Goal: Task Accomplishment & Management: Manage account settings

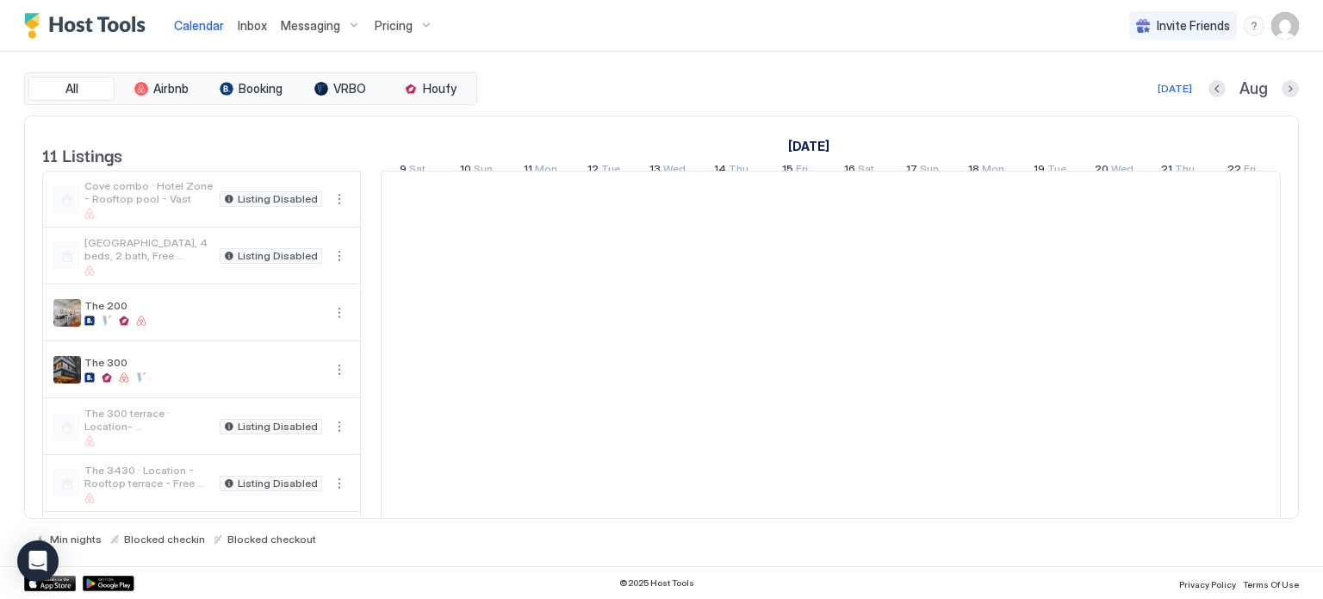
scroll to position [0, 957]
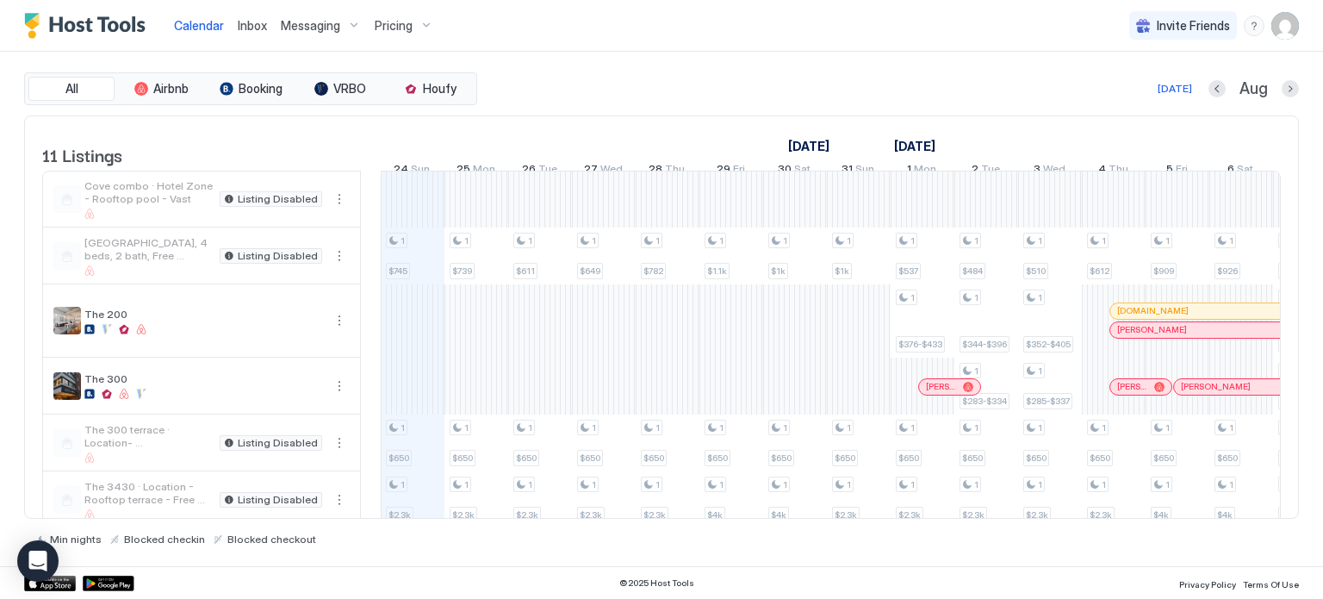
click at [1248, 88] on span "Aug" at bounding box center [1253, 89] width 28 height 20
click at [1289, 86] on button "Next month" at bounding box center [1289, 88] width 17 height 17
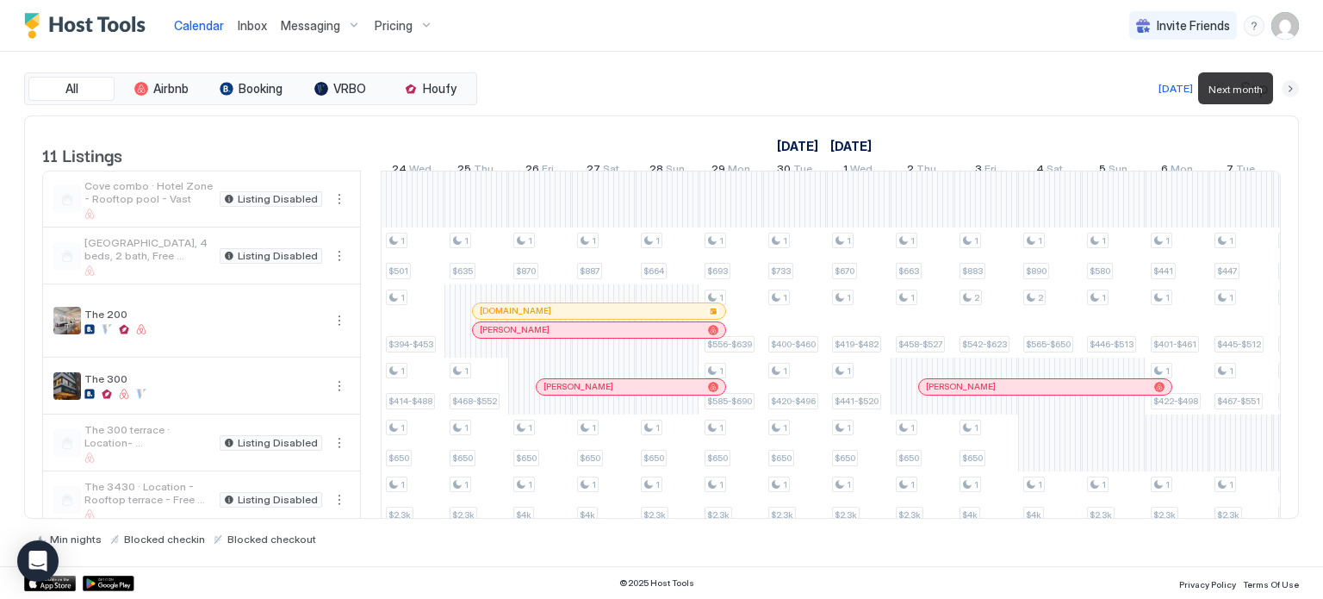
click at [1289, 86] on button "Next month" at bounding box center [1289, 88] width 17 height 17
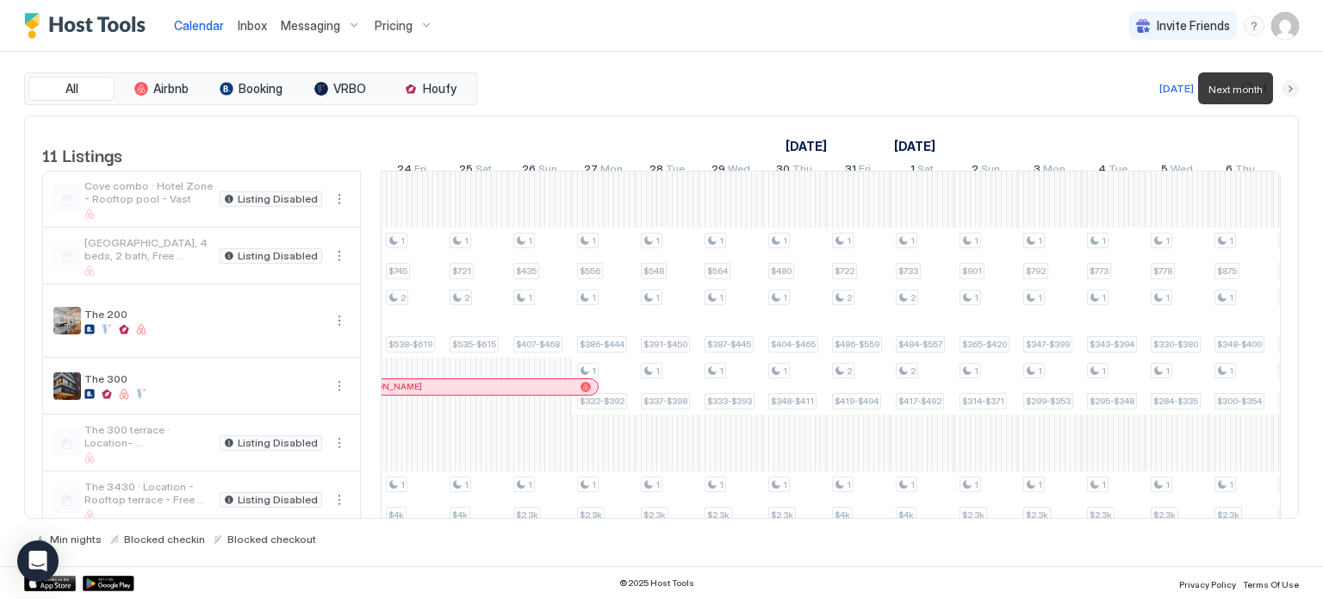
click at [1289, 86] on button "Next month" at bounding box center [1289, 88] width 17 height 17
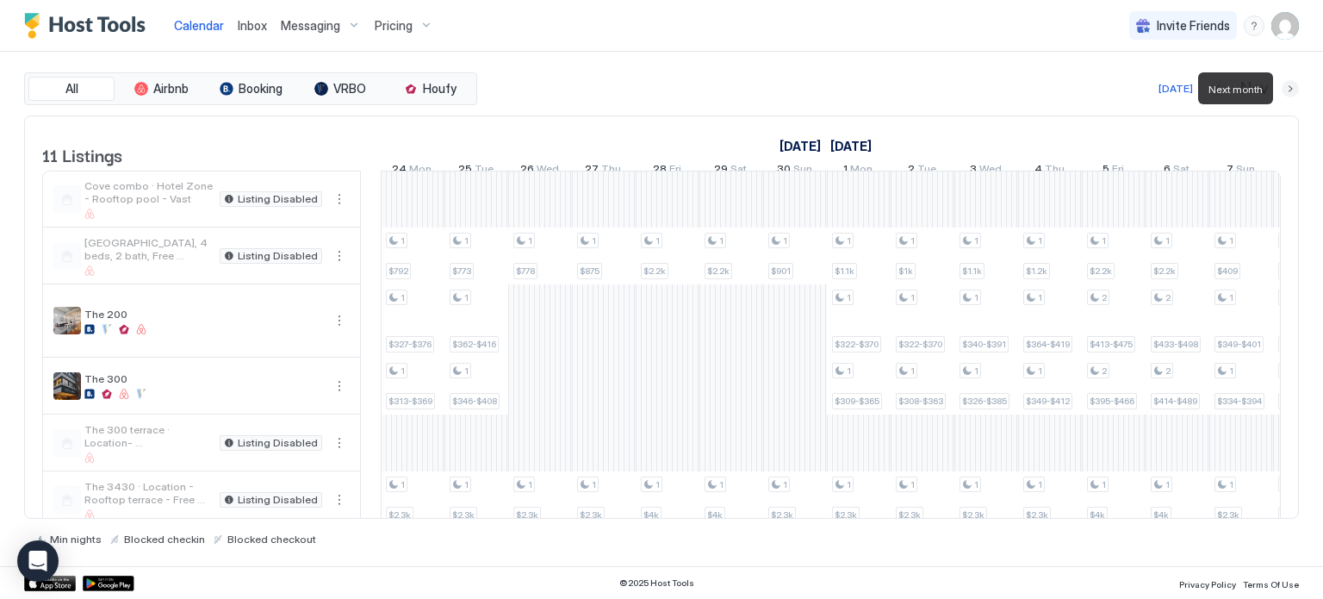
click at [1289, 86] on button "Next month" at bounding box center [1289, 88] width 17 height 17
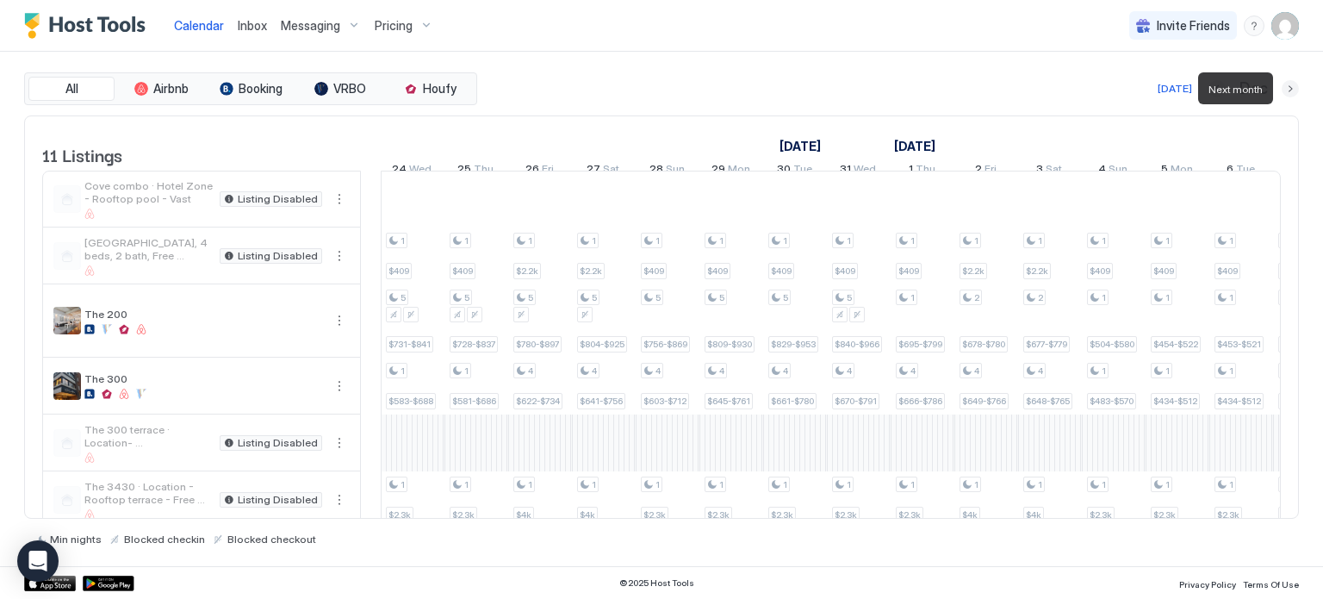
click at [1289, 86] on button "Next month" at bounding box center [1289, 88] width 17 height 17
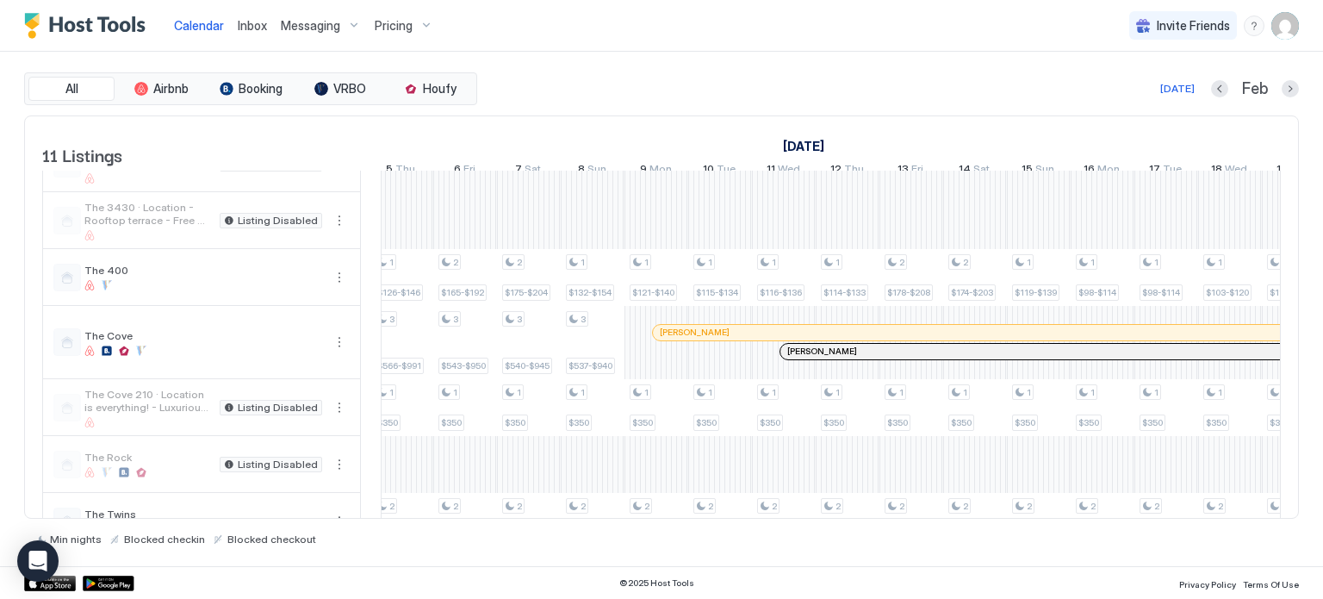
scroll to position [334, 0]
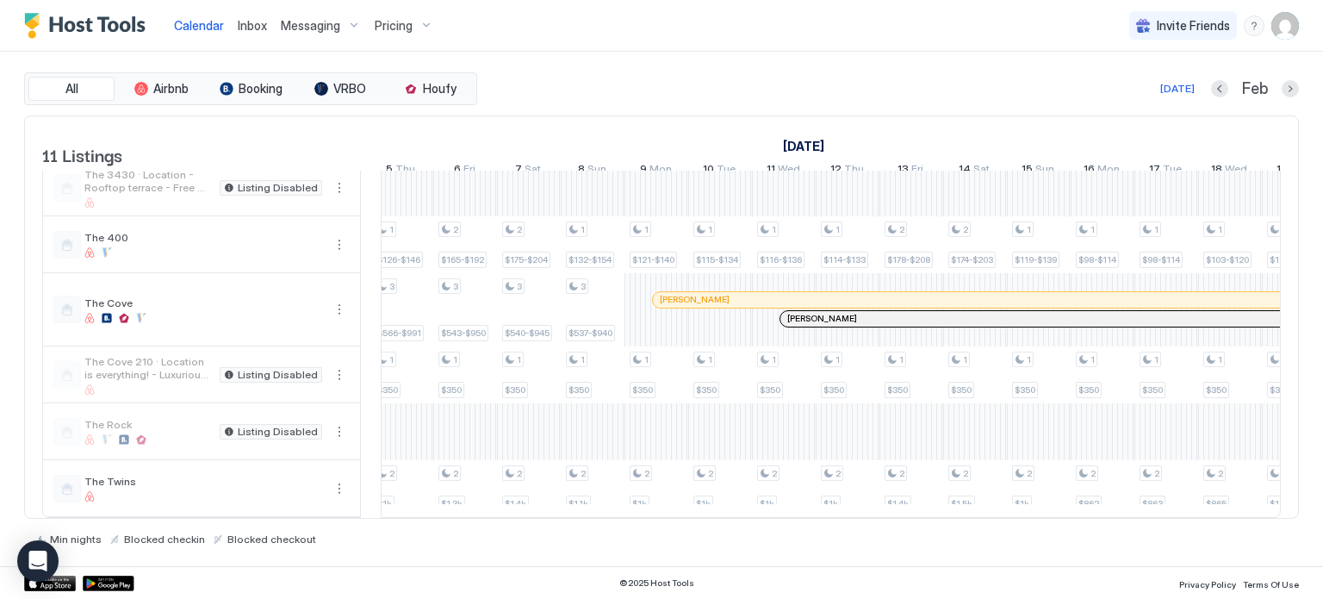
click at [1275, 34] on img "User profile" at bounding box center [1285, 26] width 28 height 28
click at [1161, 98] on div "Settings" at bounding box center [1188, 97] width 219 height 30
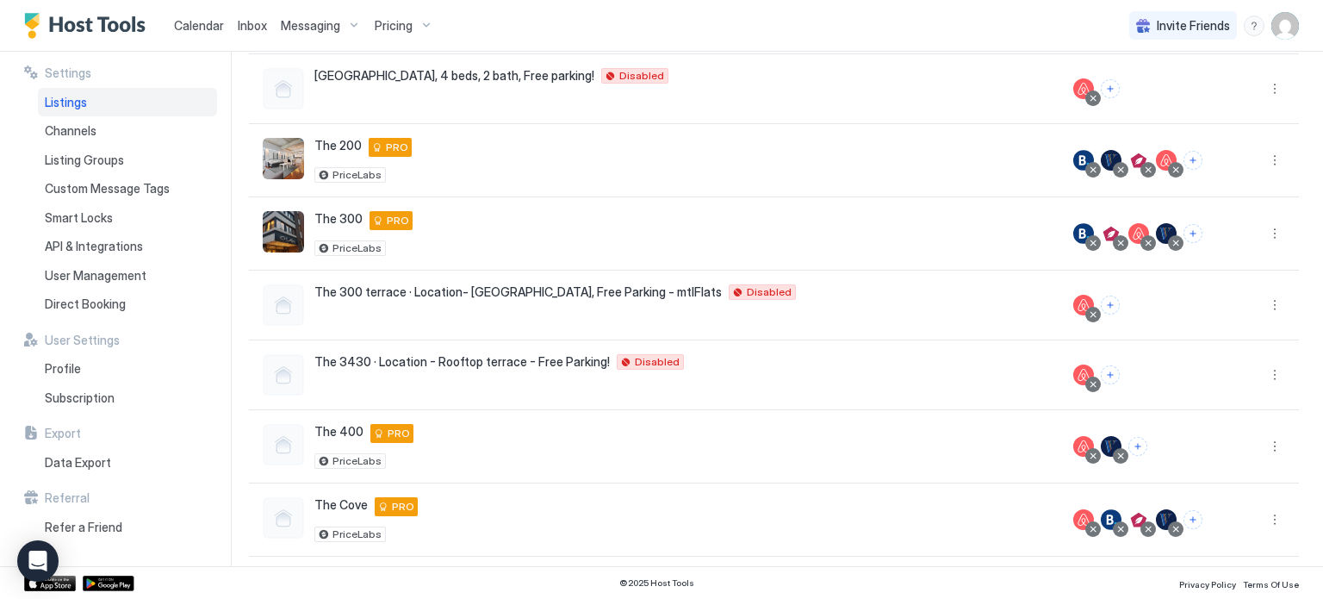
scroll to position [418, 0]
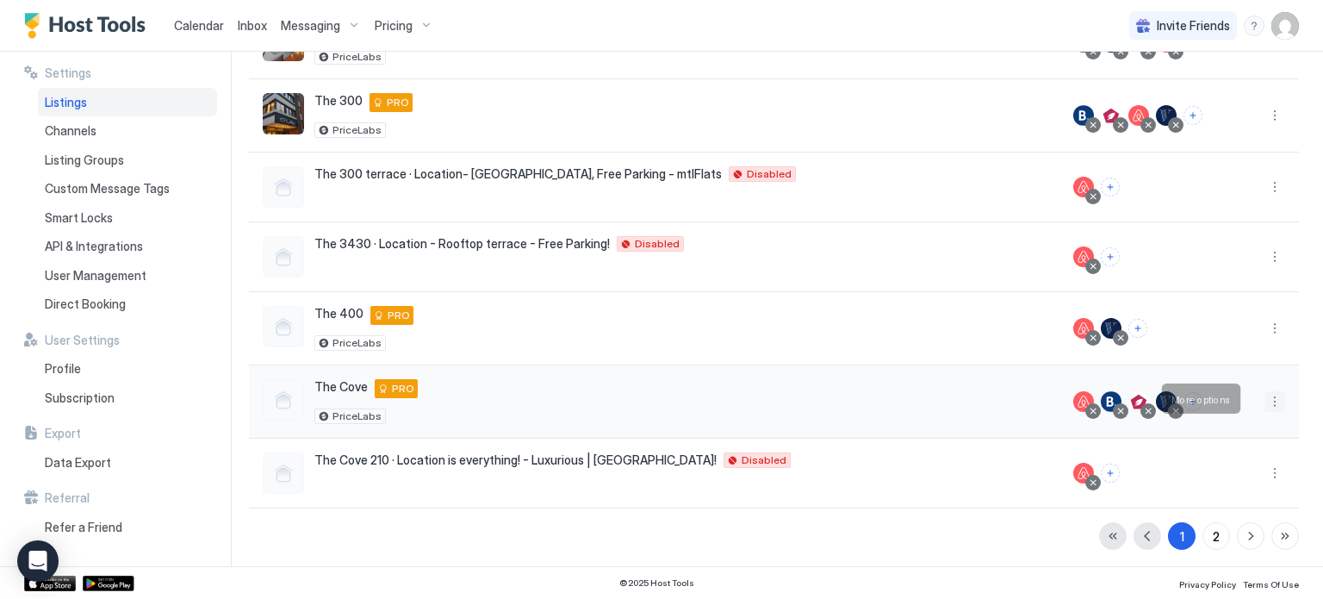
click at [1264, 394] on button "More options" at bounding box center [1274, 401] width 21 height 21
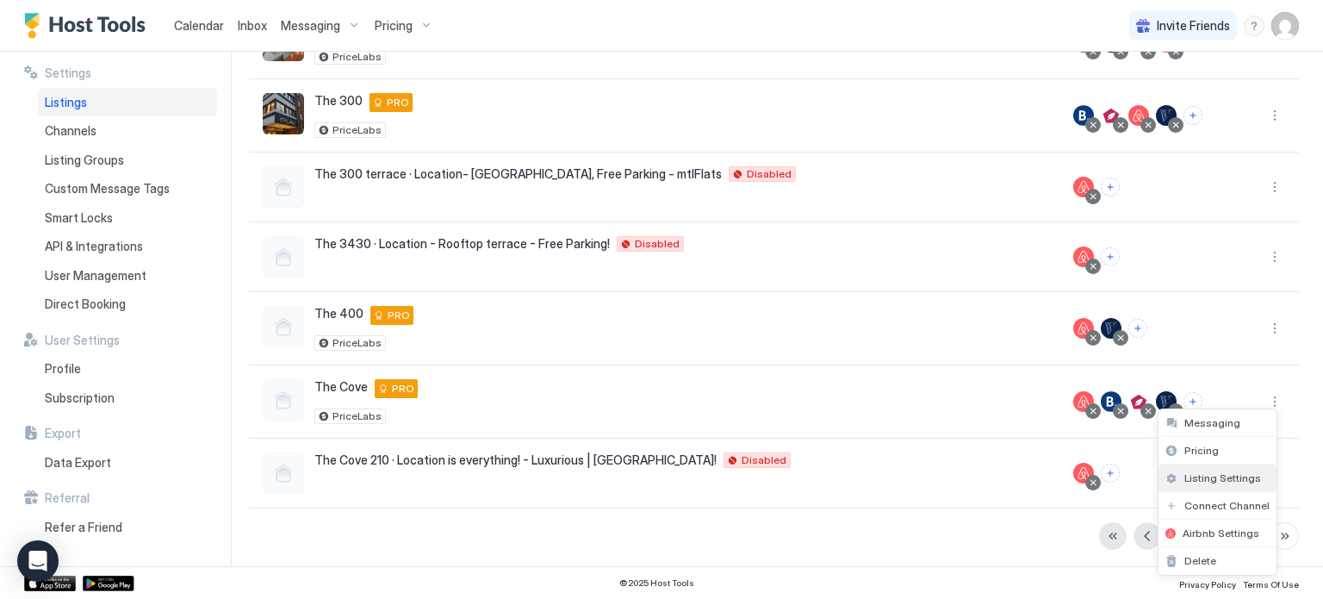
click at [1201, 475] on span "Listing Settings" at bounding box center [1222, 477] width 77 height 13
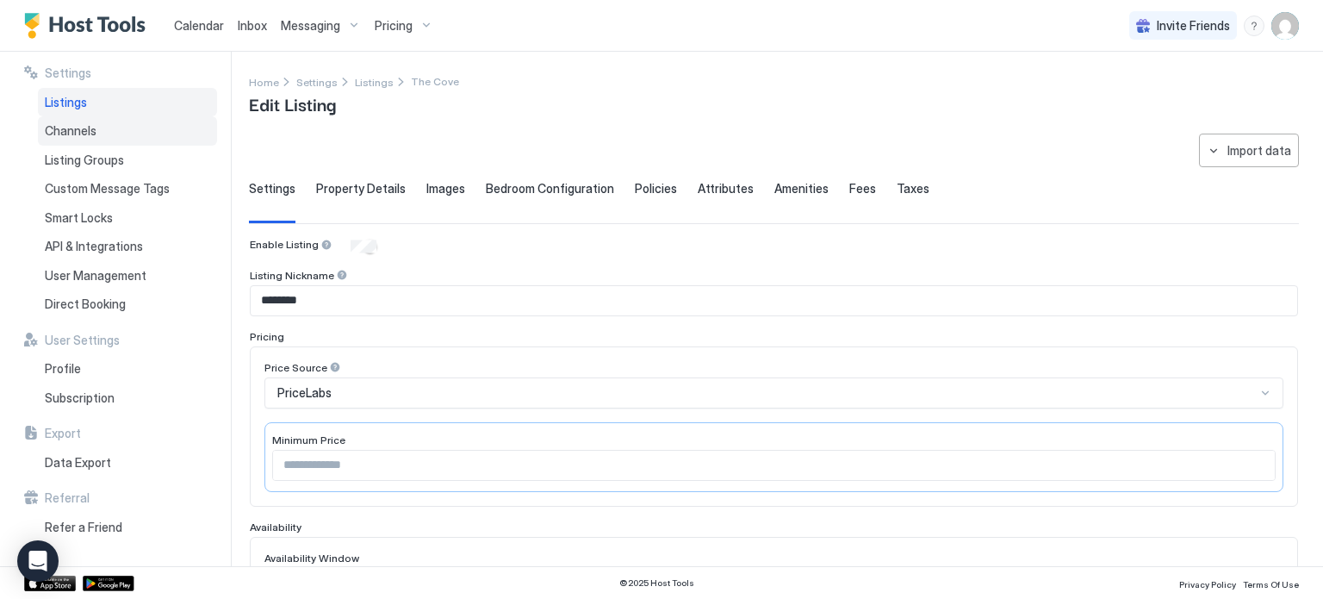
click at [108, 126] on div "Channels" at bounding box center [127, 130] width 179 height 29
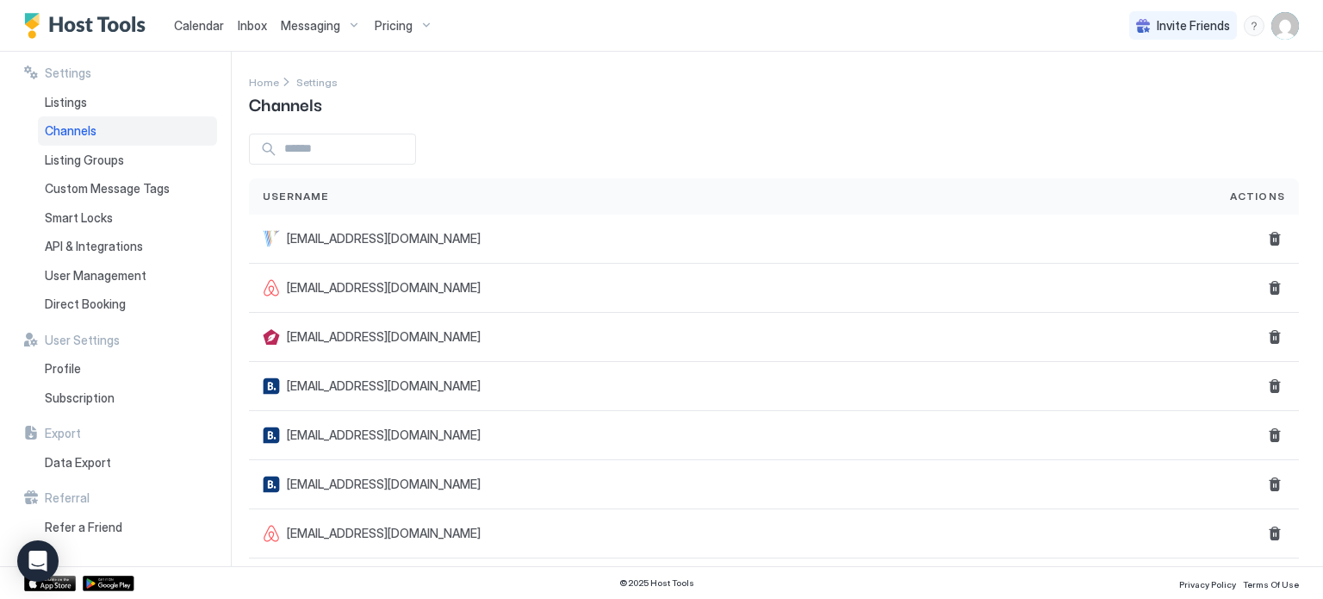
click at [1279, 16] on img "User profile" at bounding box center [1285, 26] width 28 height 28
click at [1148, 89] on span "Settings" at bounding box center [1130, 97] width 47 height 16
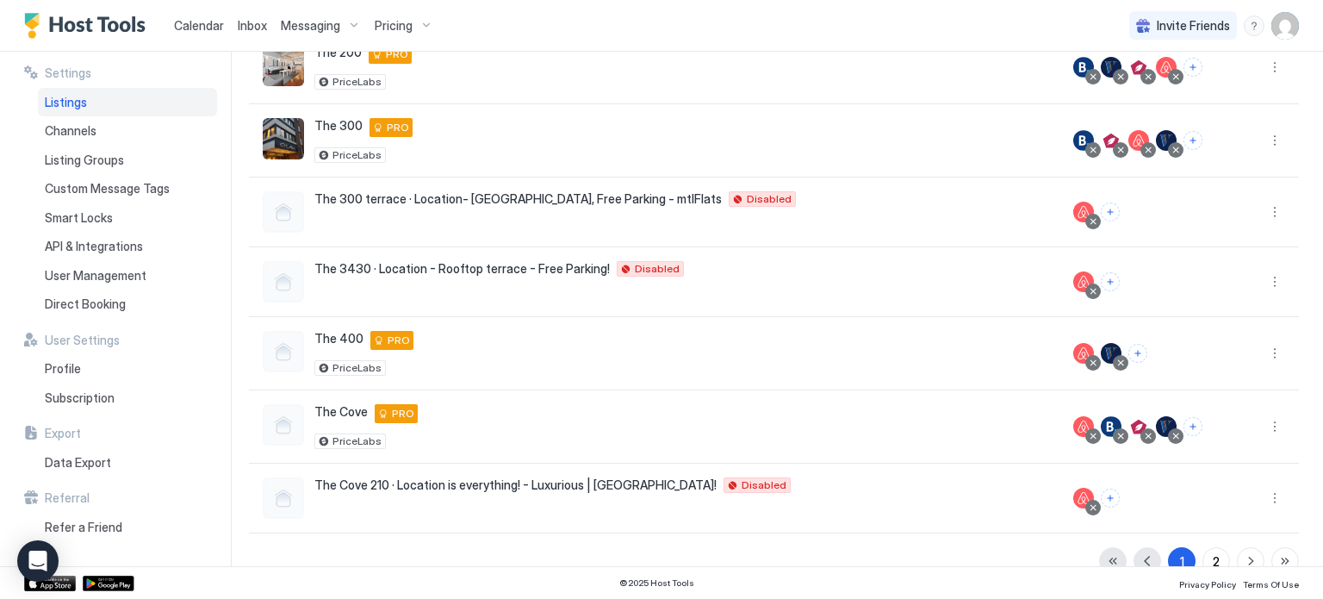
scroll to position [418, 0]
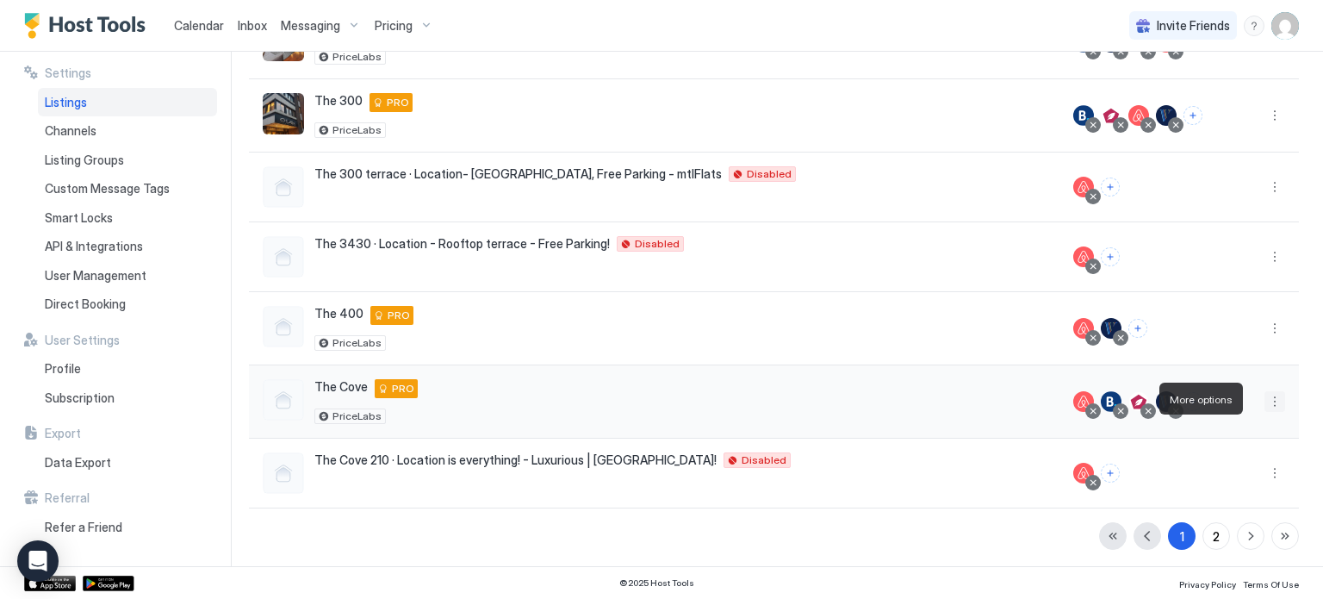
click at [1264, 391] on button "More options" at bounding box center [1274, 401] width 21 height 21
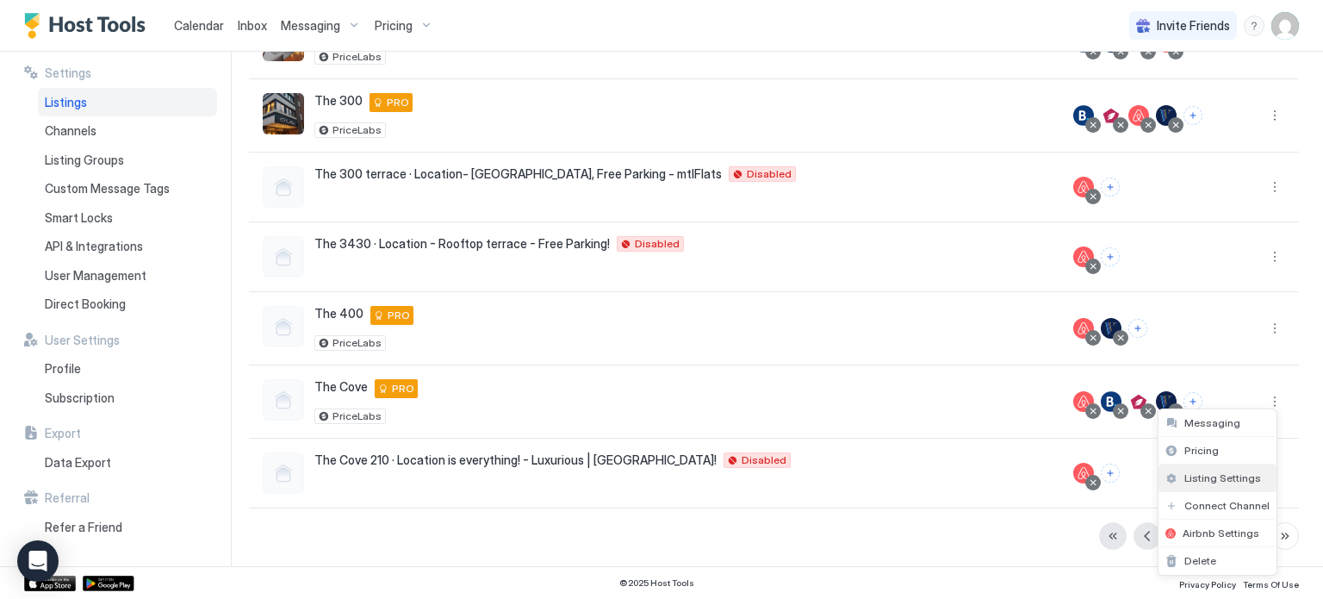
click at [1213, 475] on span "Listing Settings" at bounding box center [1222, 477] width 77 height 13
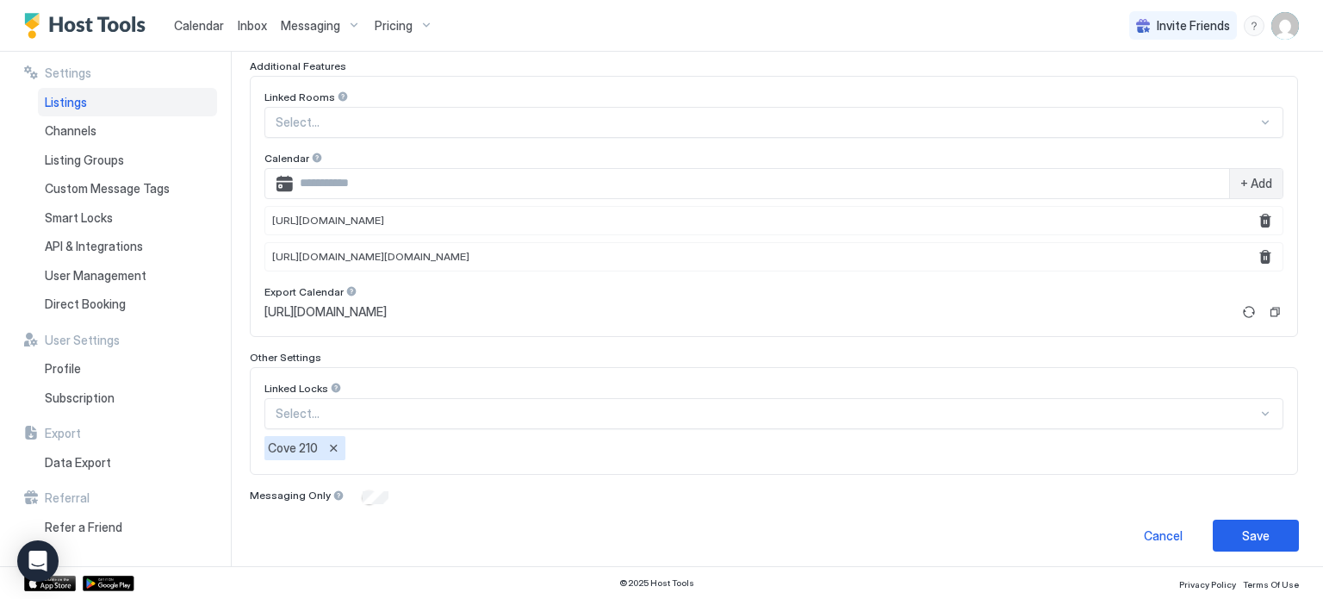
scroll to position [567, 0]
click at [406, 29] on span "Pricing" at bounding box center [394, 26] width 38 height 16
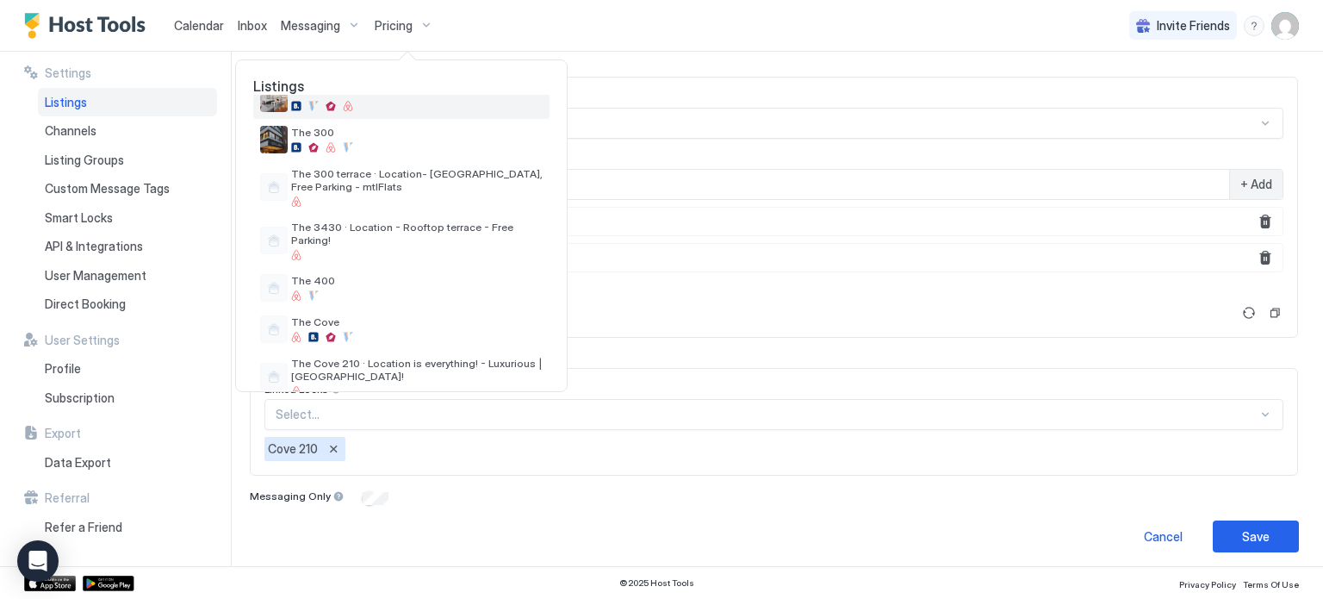
scroll to position [193, 0]
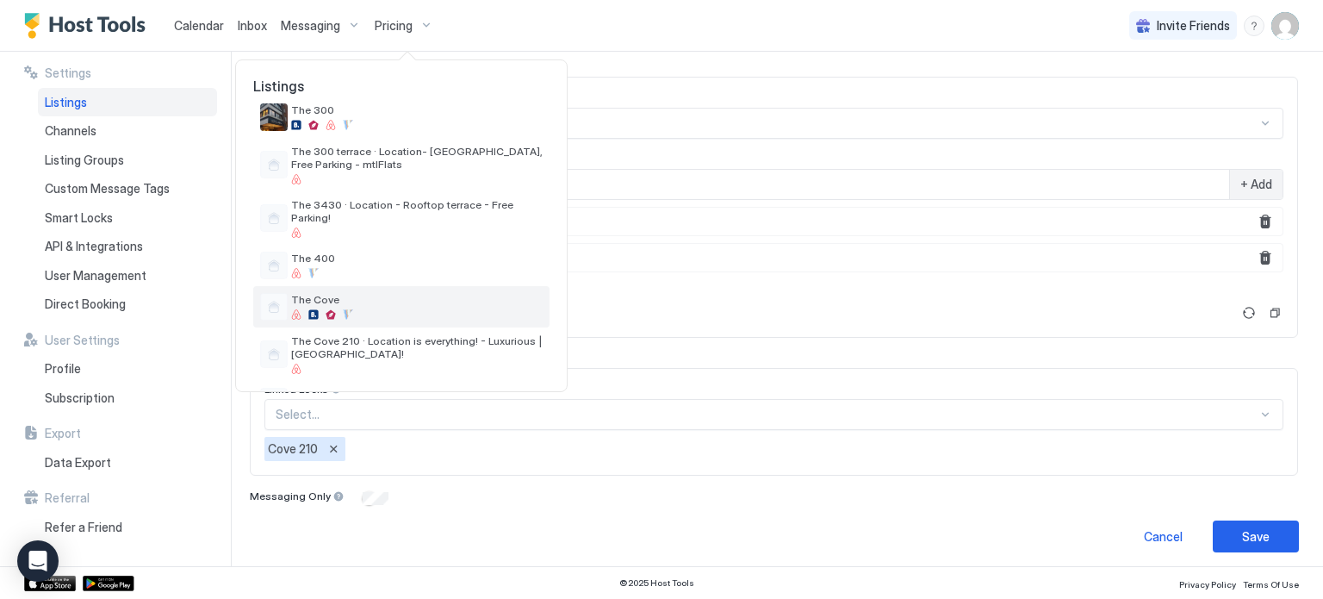
click at [465, 309] on div at bounding box center [416, 314] width 251 height 10
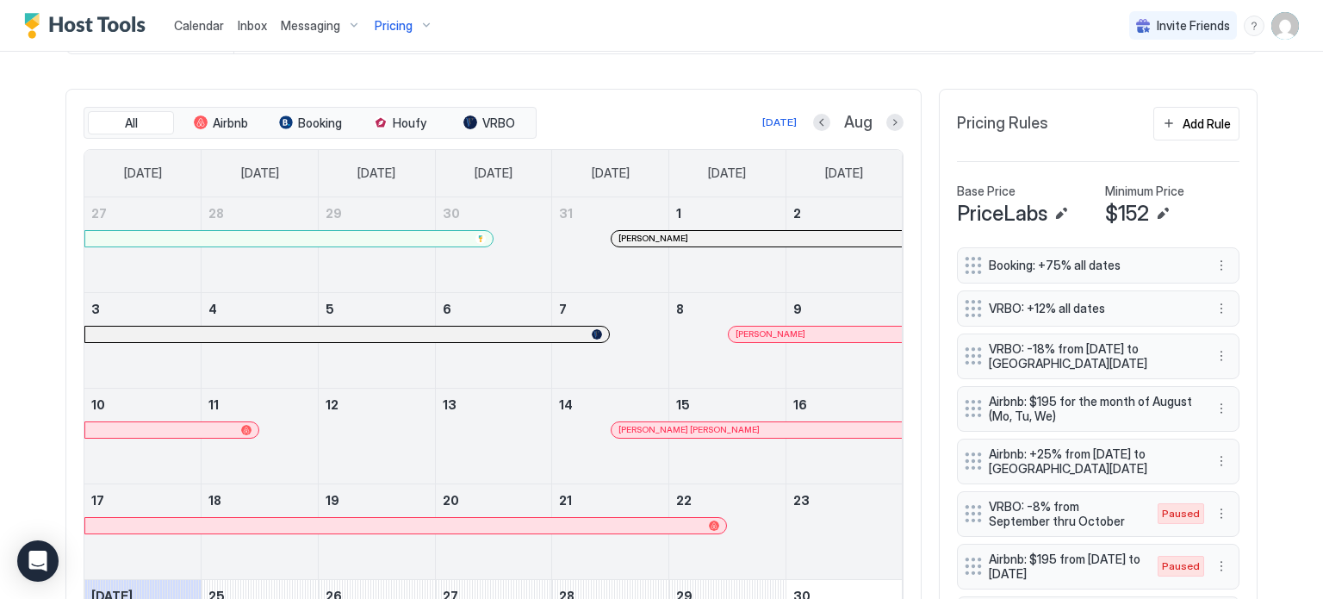
scroll to position [488, 0]
click at [892, 120] on div "All Airbnb Booking Houfy VRBO [DATE] Aug [DATE] [DATE] [DATE] [DATE] [DATE] [DA…" at bounding box center [493, 440] width 856 height 701
click at [892, 120] on button "Next month" at bounding box center [894, 123] width 17 height 17
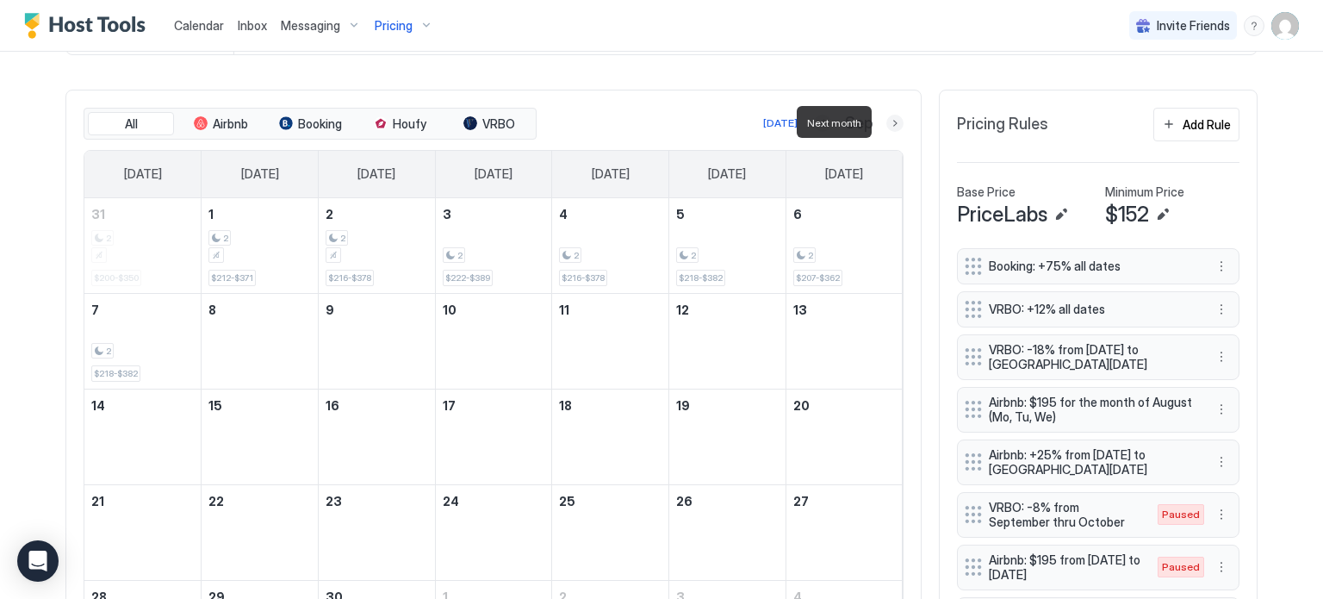
click at [892, 120] on button "Next month" at bounding box center [894, 123] width 17 height 17
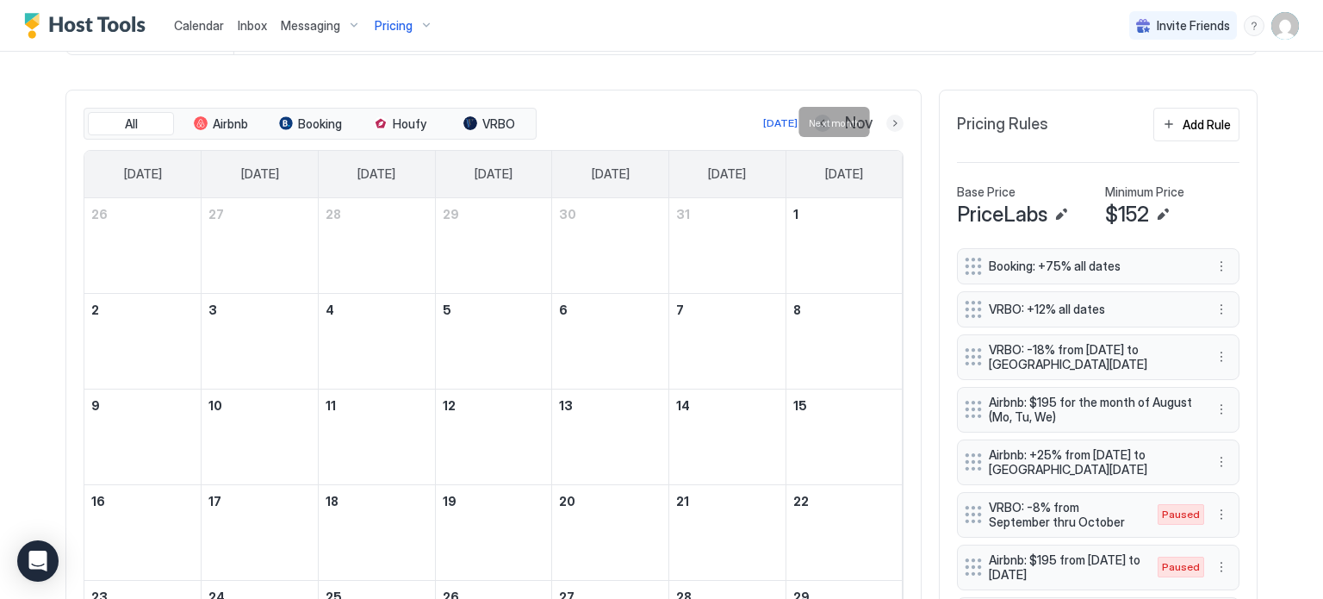
click at [888, 117] on button "Next month" at bounding box center [894, 123] width 17 height 17
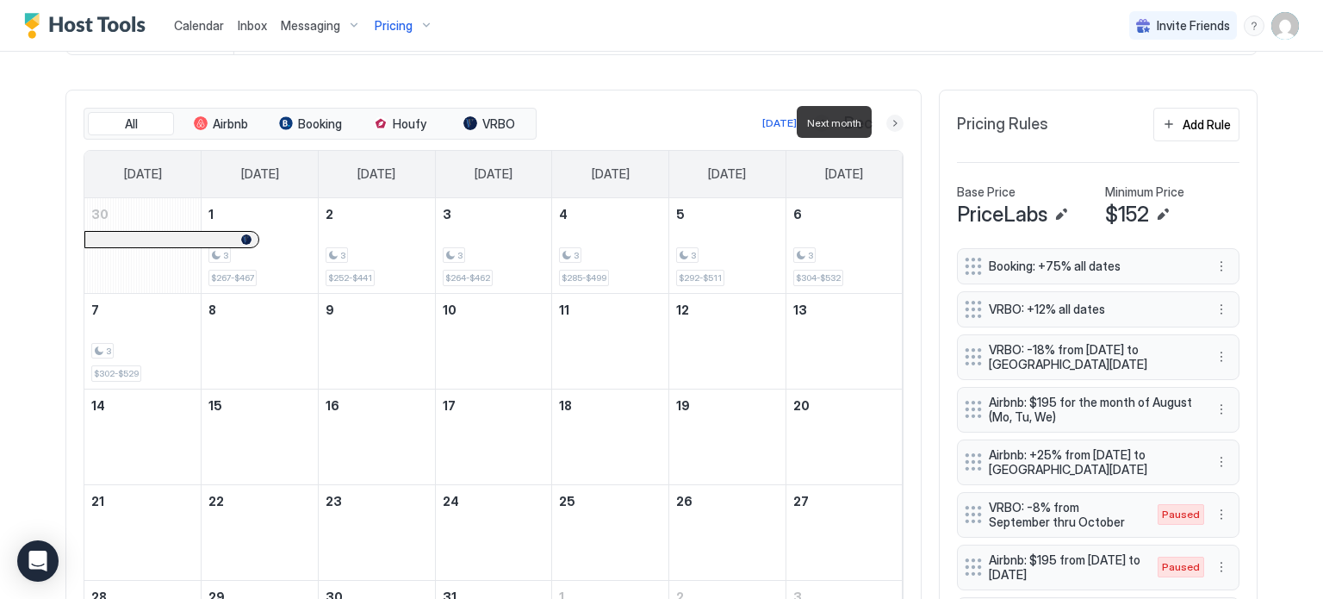
click at [888, 117] on button "Next month" at bounding box center [894, 123] width 17 height 17
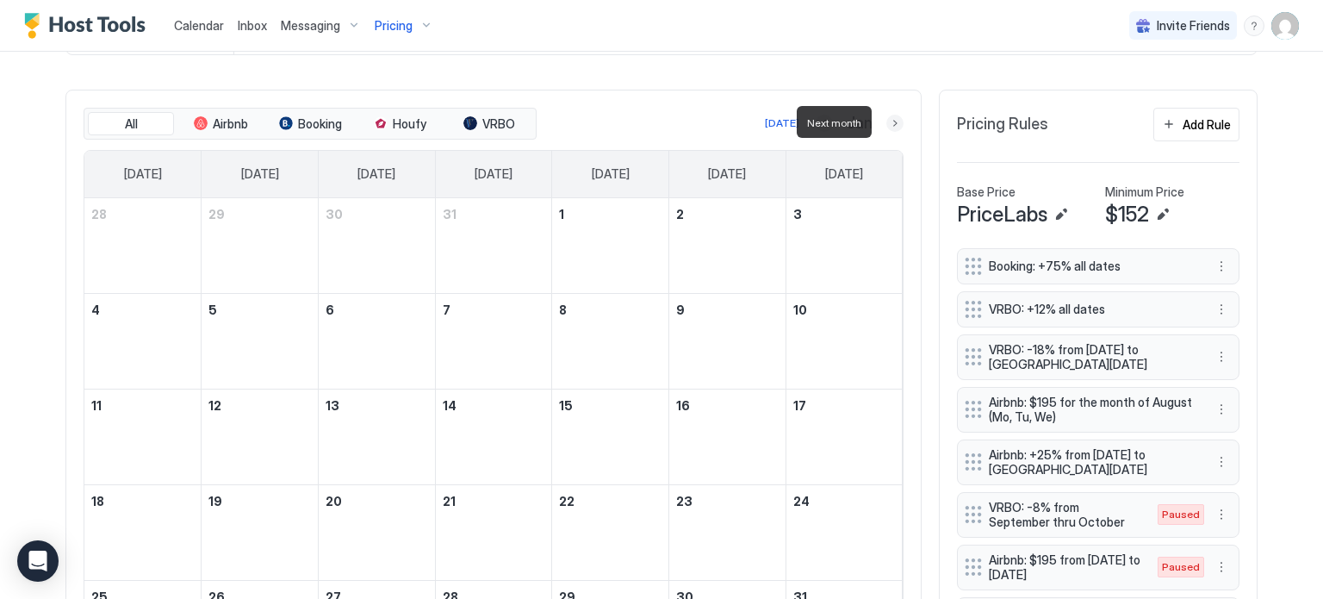
click at [888, 117] on button "Next month" at bounding box center [894, 123] width 17 height 17
